Goal: Navigation & Orientation: Find specific page/section

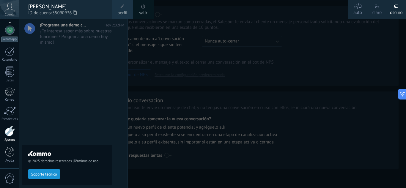
click at [155, 59] on div at bounding box center [222, 94] width 406 height 188
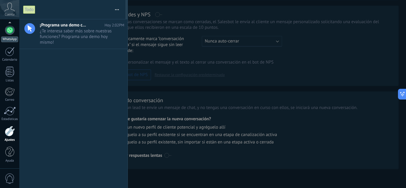
scroll to position [59, 0]
click at [12, 157] on div at bounding box center [9, 152] width 9 height 10
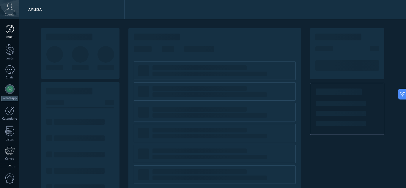
click at [7, 32] on div at bounding box center [9, 29] width 9 height 9
